Goal: Task Accomplishment & Management: Complete application form

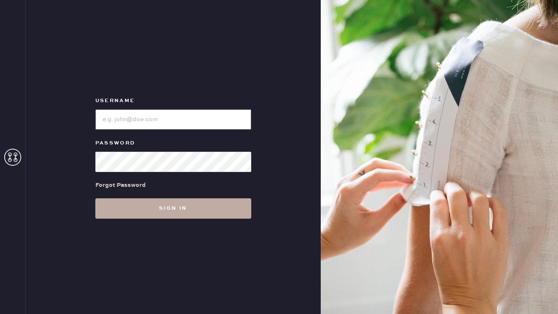
type input "reformationgeorgetown"
click at [167, 205] on button "Sign in" at bounding box center [173, 208] width 156 height 20
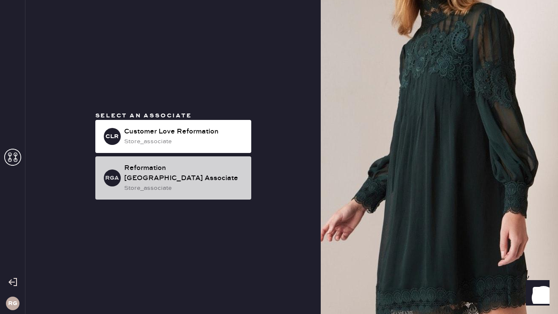
click at [185, 184] on div "store_associate" at bounding box center [184, 188] width 120 height 9
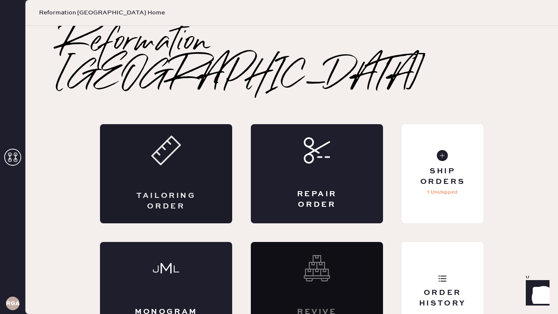
click at [195, 150] on div "Tailoring Order" at bounding box center [166, 173] width 132 height 99
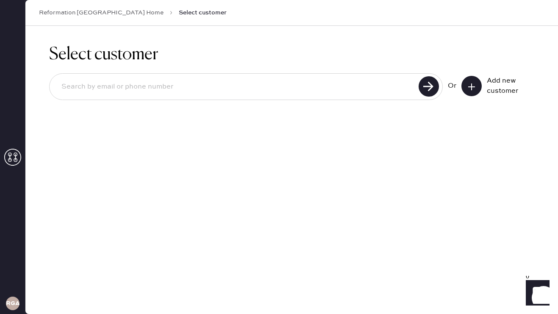
click at [228, 89] on input at bounding box center [236, 86] width 362 height 19
type input "[EMAIL_ADDRESS][DOMAIN_NAME]"
click at [435, 90] on use at bounding box center [429, 86] width 20 height 20
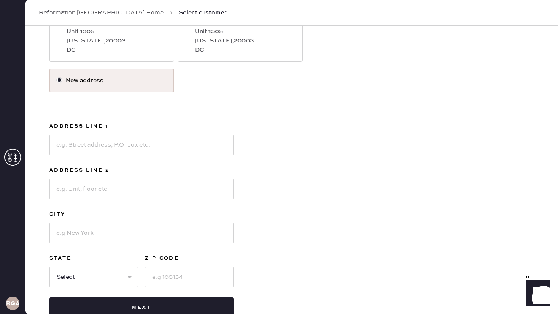
scroll to position [184, 0]
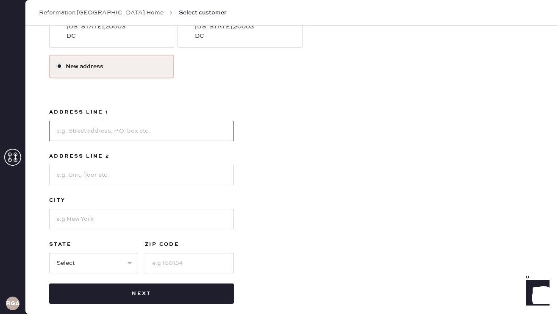
click at [142, 125] on input at bounding box center [141, 131] width 185 height 20
click at [128, 121] on input "1550 7th Streert" at bounding box center [141, 131] width 185 height 20
click at [128, 128] on input "1550 7th Streert" at bounding box center [141, 131] width 185 height 20
type input "[STREET_ADDRESS]"
type input "Apt. 821"
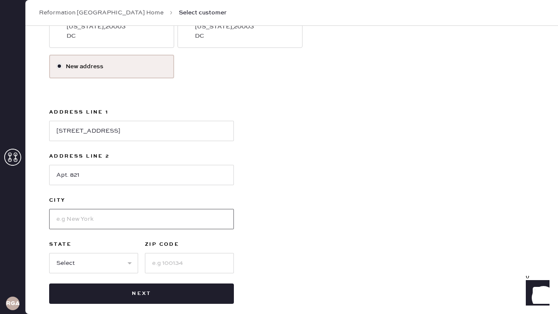
click at [82, 215] on input at bounding box center [141, 219] width 185 height 20
type input "[US_STATE] D.C."
select select "DC"
click at [180, 261] on input "20008" at bounding box center [189, 263] width 89 height 20
type input "20001"
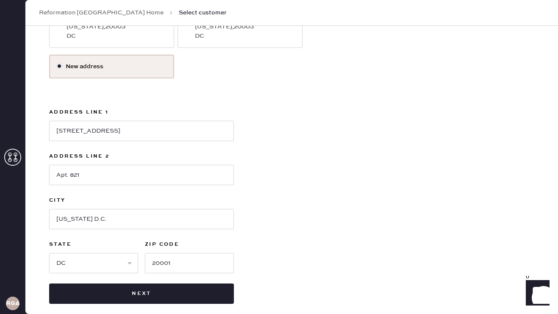
click at [263, 252] on div "Use this address [PERSON_NAME] [STREET_ADDRESS][US_STATE] Use this address [PER…" at bounding box center [291, 139] width 485 height 330
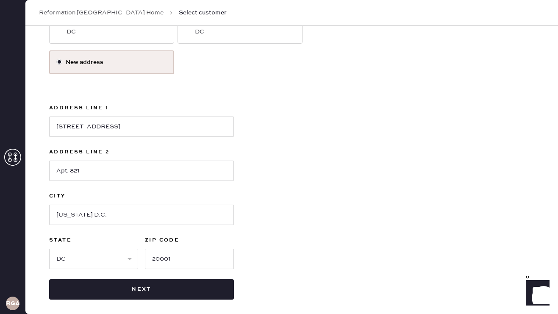
scroll to position [193, 0]
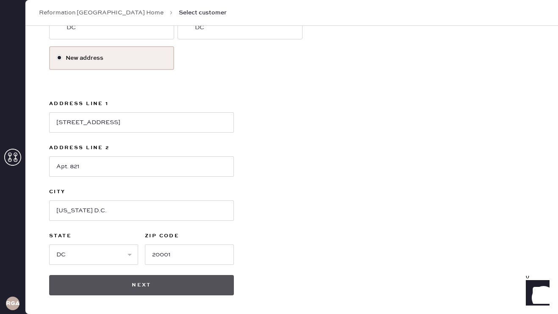
click at [198, 281] on button "Next" at bounding box center [141, 285] width 185 height 20
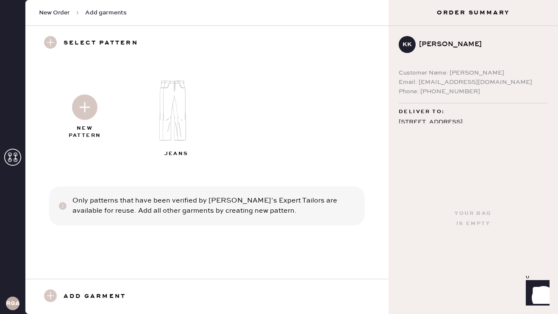
click at [154, 119] on img at bounding box center [178, 110] width 92 height 73
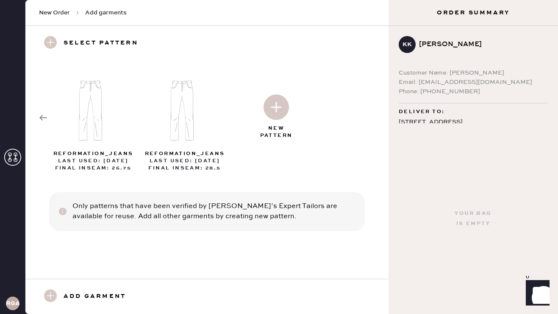
click at [272, 117] on img at bounding box center [276, 107] width 25 height 25
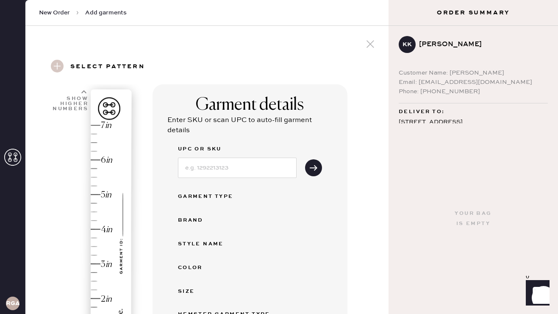
select select "2"
click at [254, 171] on input at bounding box center [237, 168] width 119 height 20
click at [317, 295] on div "Size" at bounding box center [250, 291] width 144 height 10
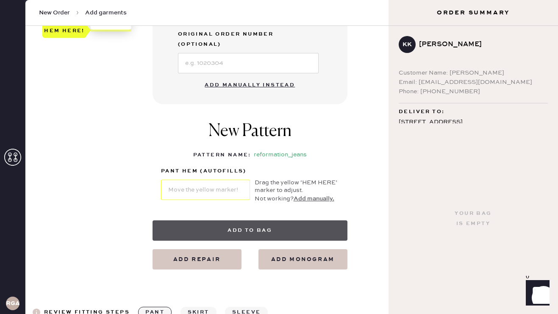
scroll to position [305, 0]
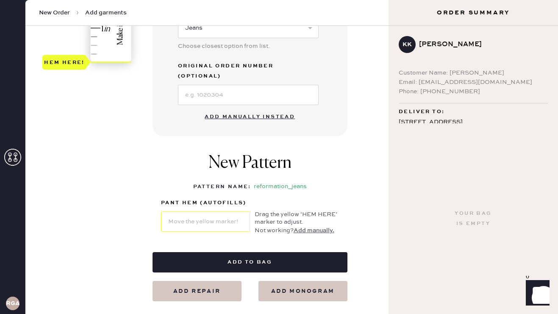
click at [259, 108] on button "Add manually instead" at bounding box center [250, 116] width 100 height 17
select select "2"
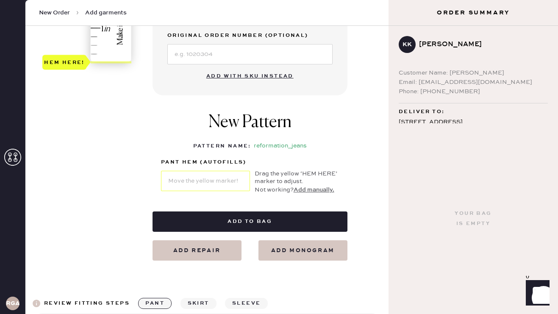
scroll to position [0, 0]
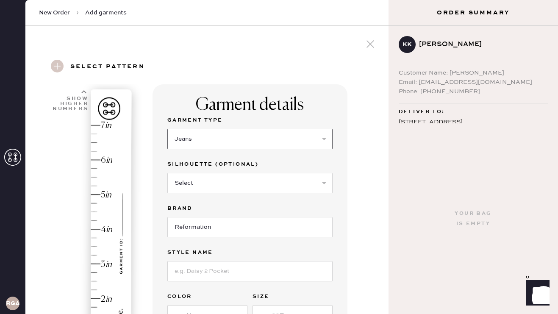
click at [238, 136] on select "Select Basic Skirt Jeans Leggings Pants Shorts Basic Sleeved Dress Basic Sleeve…" at bounding box center [249, 139] width 165 height 20
click at [244, 187] on select "Select Shorts Cropped Flare Boot Cut Straight Skinny Other" at bounding box center [249, 183] width 165 height 20
select select "other"
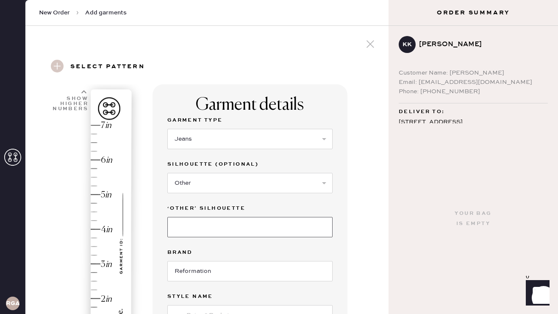
click at [197, 235] on input at bounding box center [249, 227] width 165 height 20
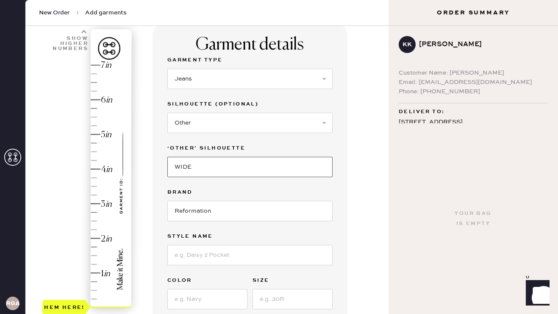
scroll to position [62, 0]
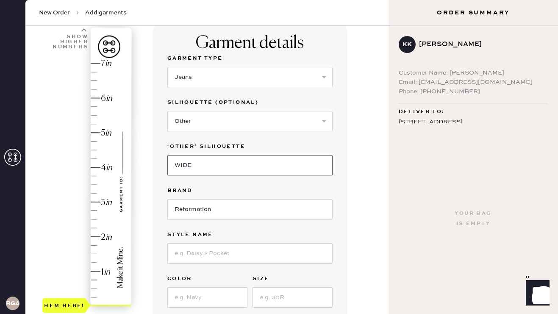
type input "WIDE"
click at [199, 267] on div "Garment Type Select Basic Skirt Jeans Leggings Pants Shorts Basic Sleeved Dress…" at bounding box center [249, 202] width 165 height 298
click at [198, 257] on input at bounding box center [249, 253] width 165 height 20
type input "[PERSON_NAME] High Rise Slouchy Wide Leg Jeans"
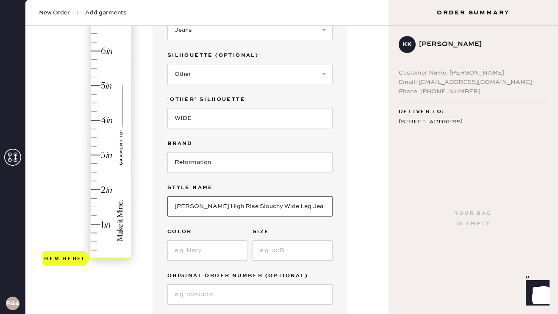
scroll to position [114, 0]
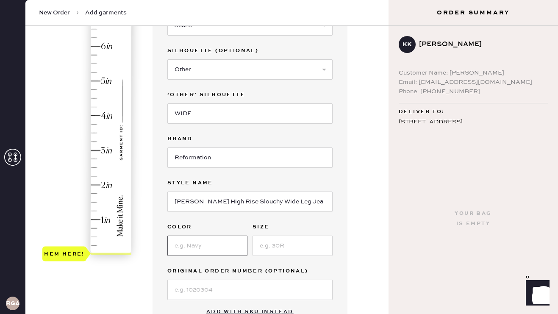
click at [184, 244] on input at bounding box center [207, 246] width 80 height 20
type input "ondine"
click at [306, 253] on input at bounding box center [293, 246] width 80 height 20
type input "24"
type input "3.25"
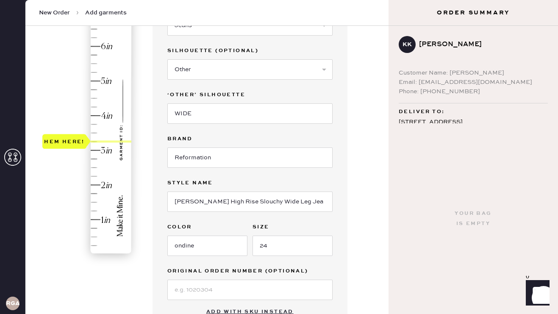
click at [102, 143] on div "Hem here!" at bounding box center [87, 133] width 90 height 250
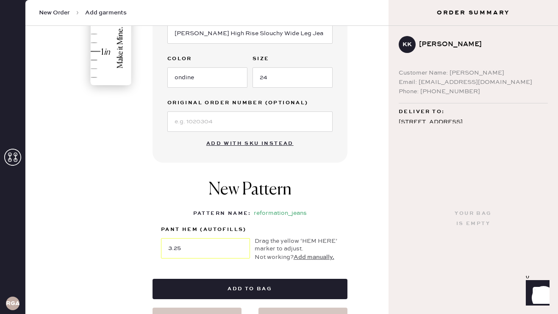
scroll to position [313, 0]
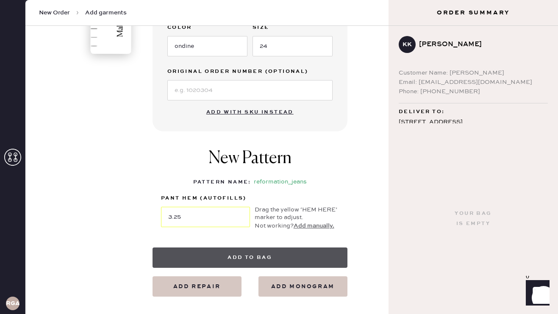
click at [245, 252] on button "Add to bag" at bounding box center [250, 258] width 195 height 20
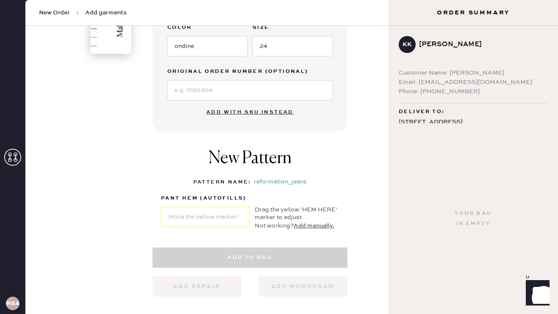
select select "2"
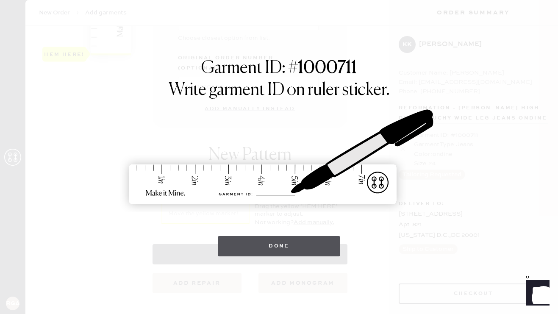
click at [243, 250] on button "Done" at bounding box center [279, 246] width 122 height 20
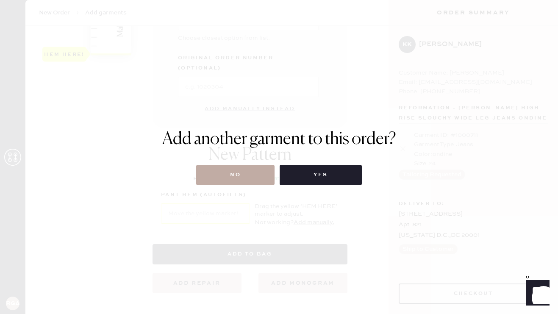
click at [249, 171] on button "No" at bounding box center [235, 175] width 78 height 20
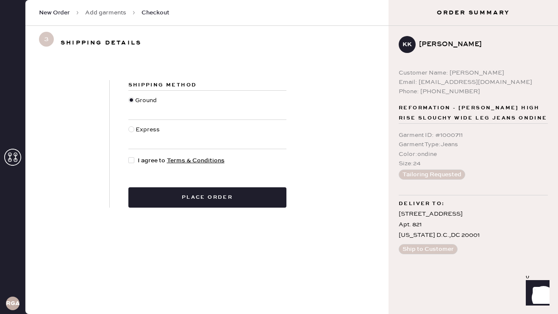
click at [153, 161] on span "I agree to Terms & Conditions" at bounding box center [181, 160] width 87 height 9
click at [129, 156] on input "I agree to Terms & Conditions" at bounding box center [128, 156] width 0 height 0
checkbox input "true"
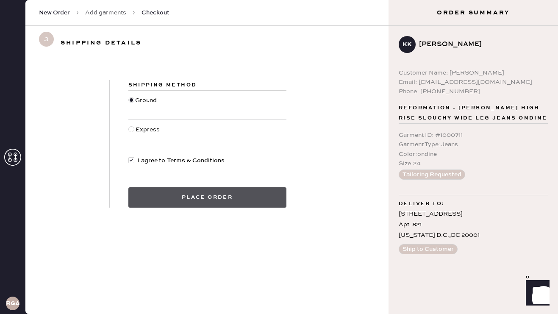
click at [195, 195] on button "Place order" at bounding box center [207, 197] width 158 height 20
